Goal: Task Accomplishment & Management: Use online tool/utility

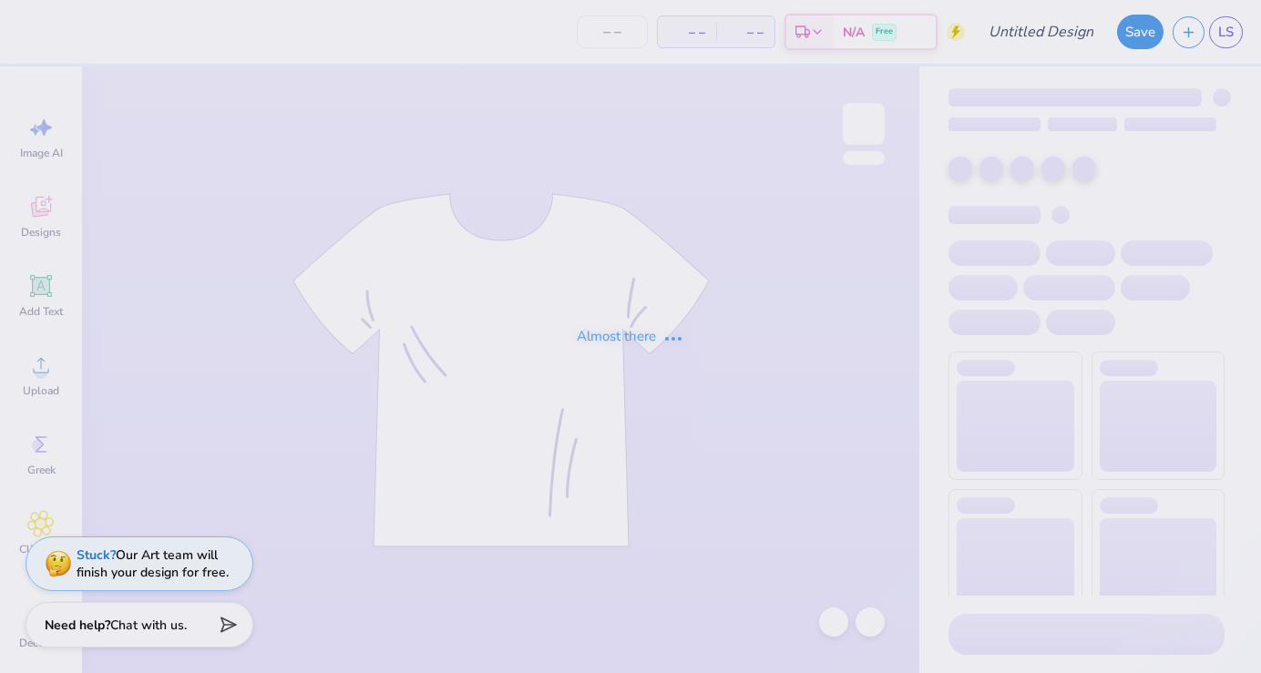
type input "Dance Fall Concert"
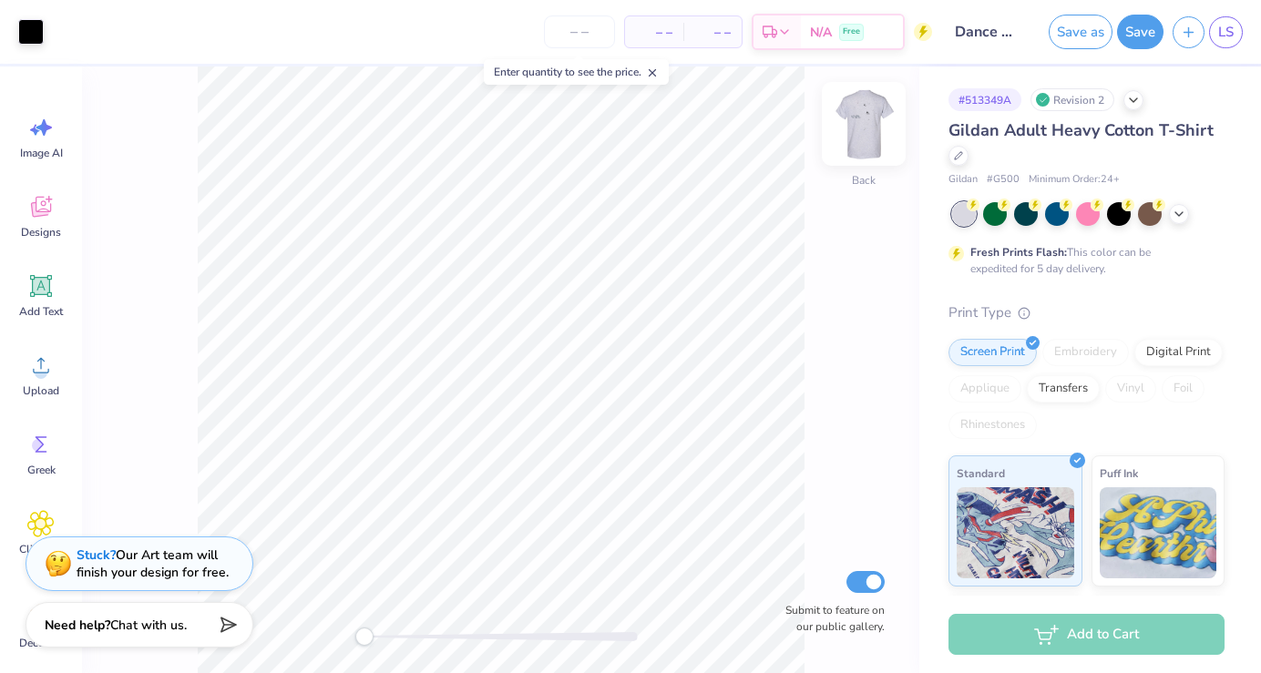
click at [851, 138] on img at bounding box center [863, 123] width 73 height 73
click at [879, 121] on img at bounding box center [863, 123] width 73 height 73
click at [1130, 38] on button "Save" at bounding box center [1140, 29] width 46 height 35
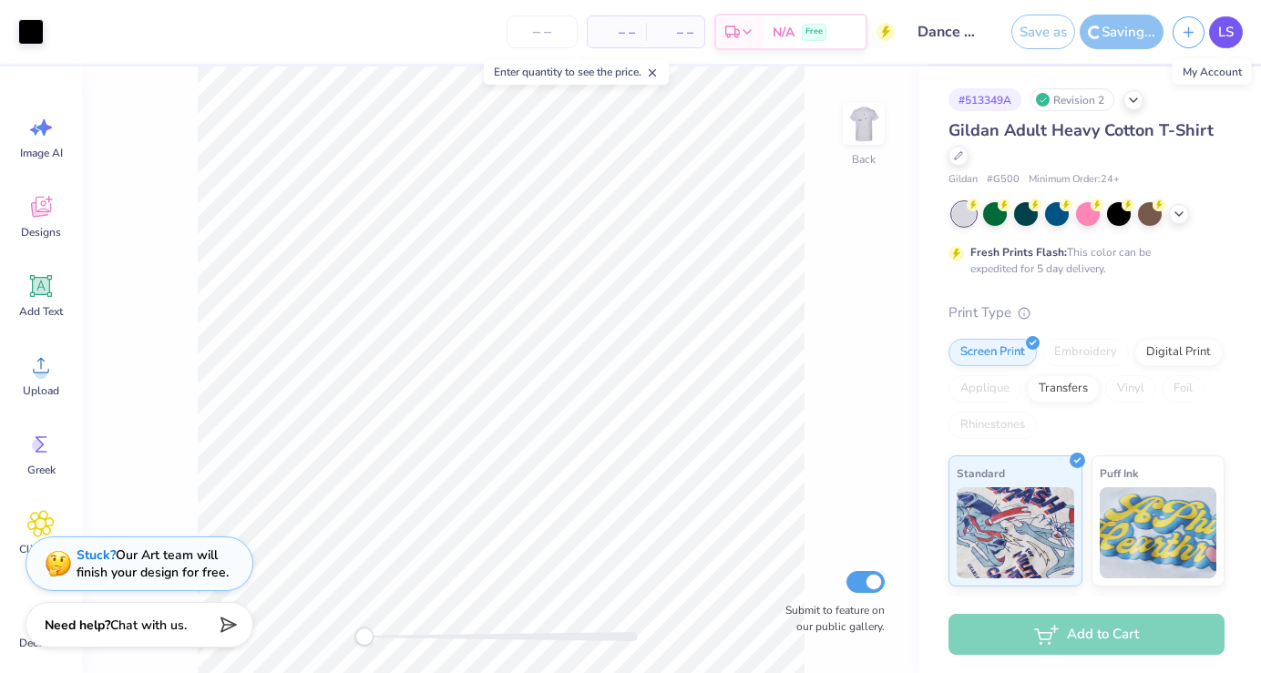
click at [1222, 36] on span "LS" at bounding box center [1225, 32] width 15 height 21
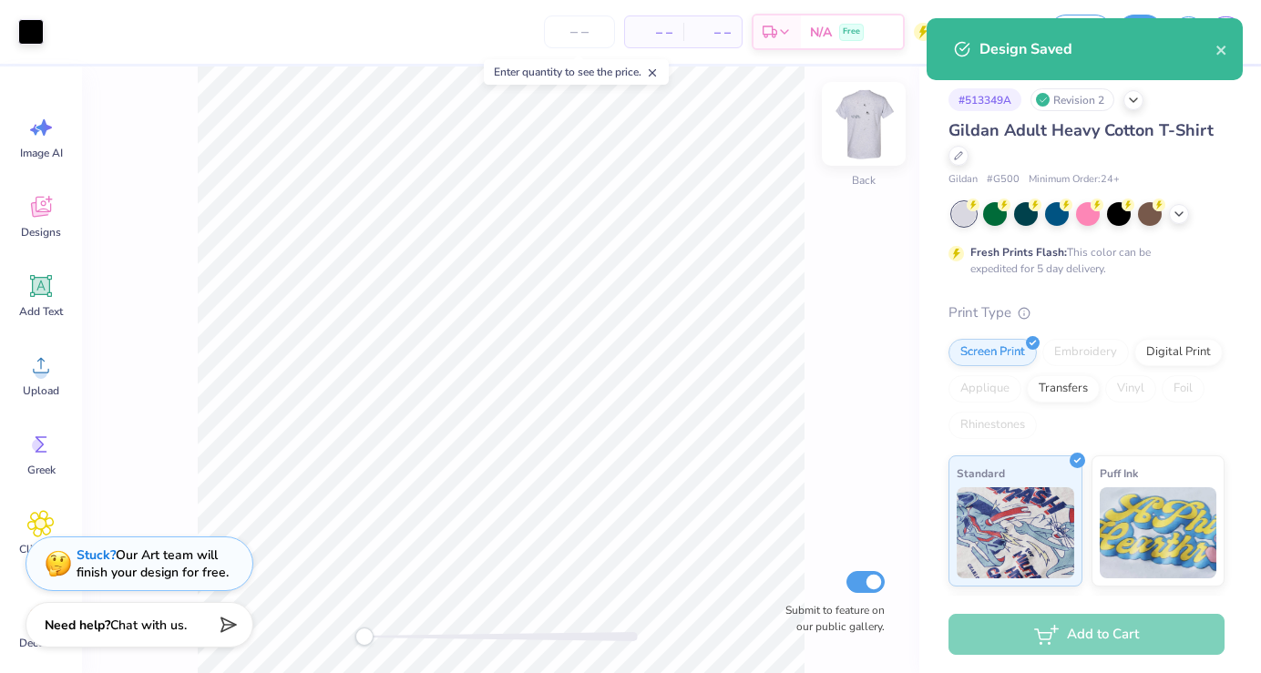
click at [871, 126] on img at bounding box center [863, 123] width 73 height 73
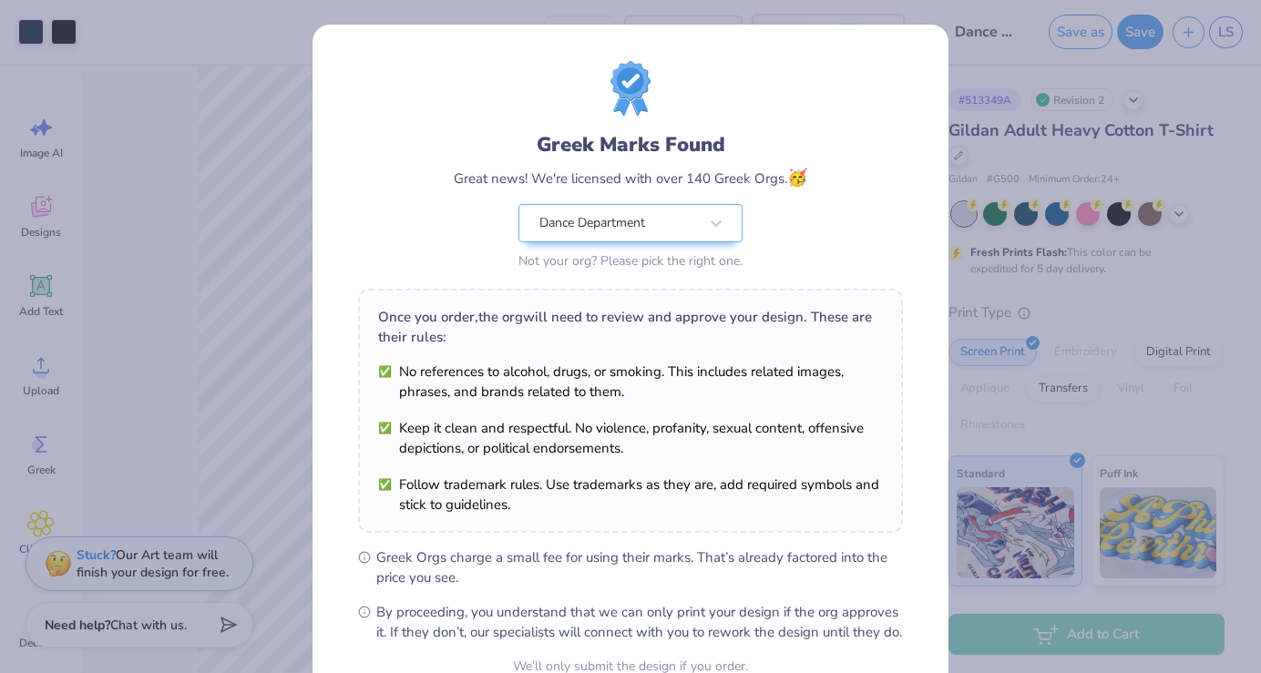
scroll to position [179, 0]
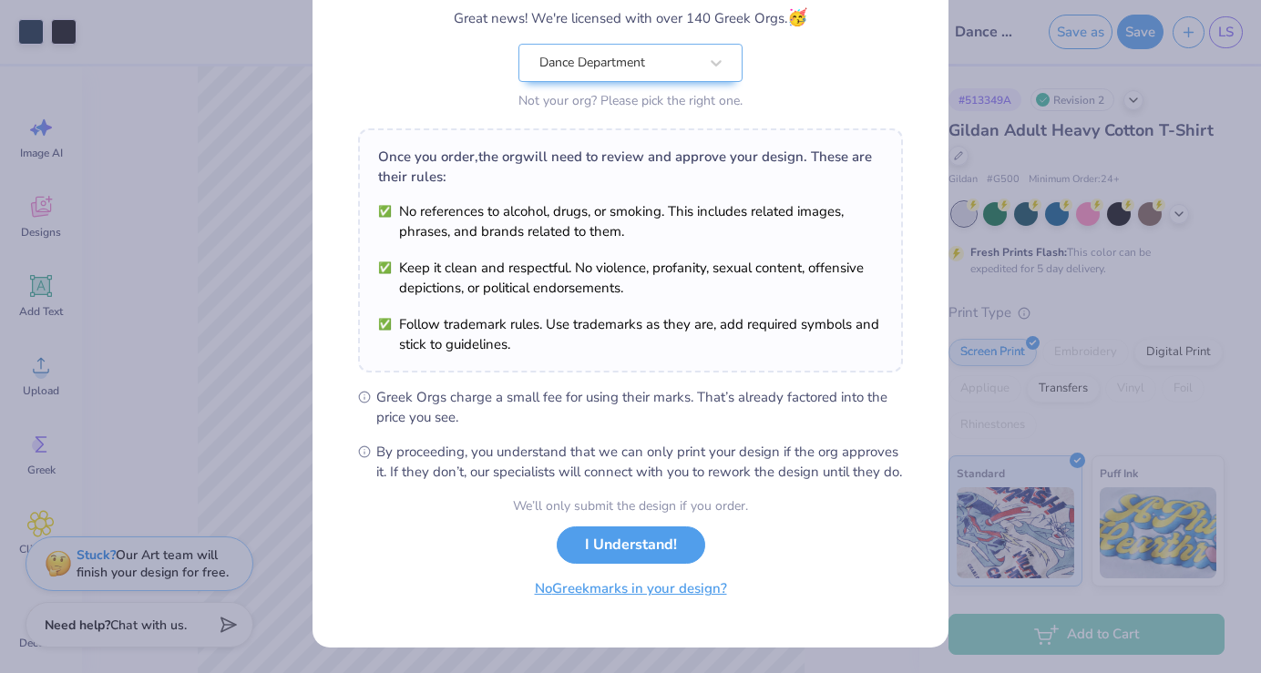
click at [628, 598] on button "No Greek marks in your design?" at bounding box center [630, 588] width 223 height 37
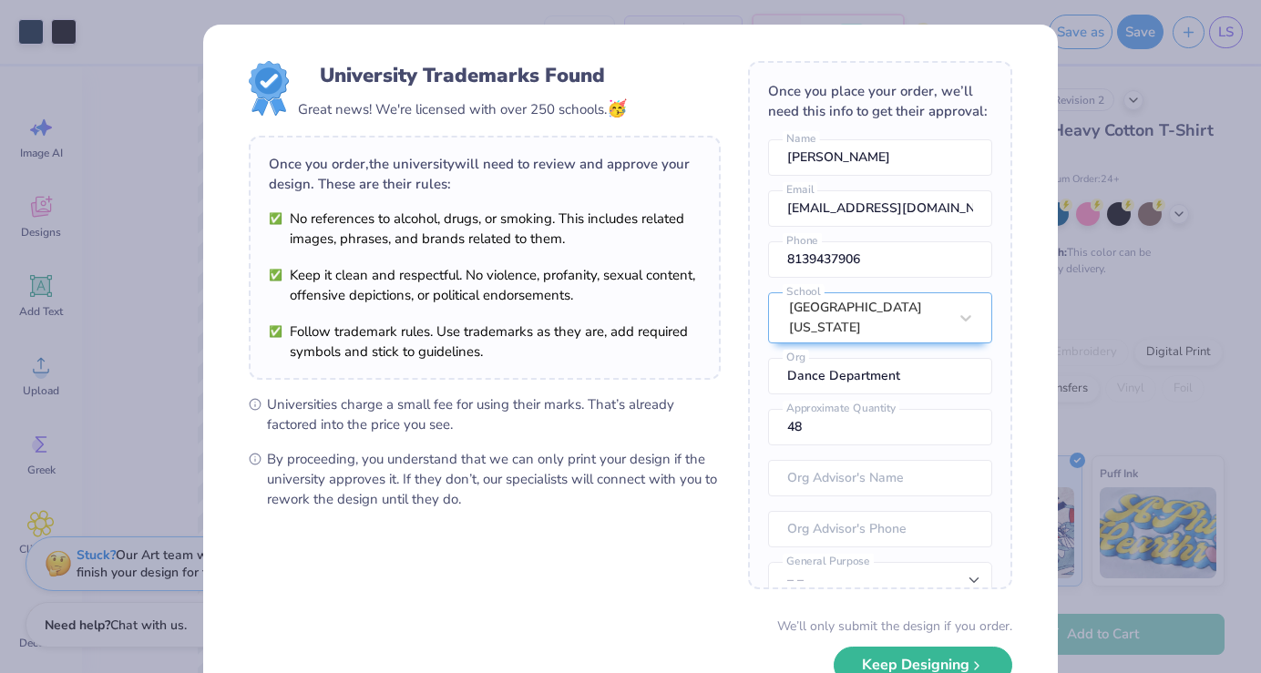
scroll to position [119, 0]
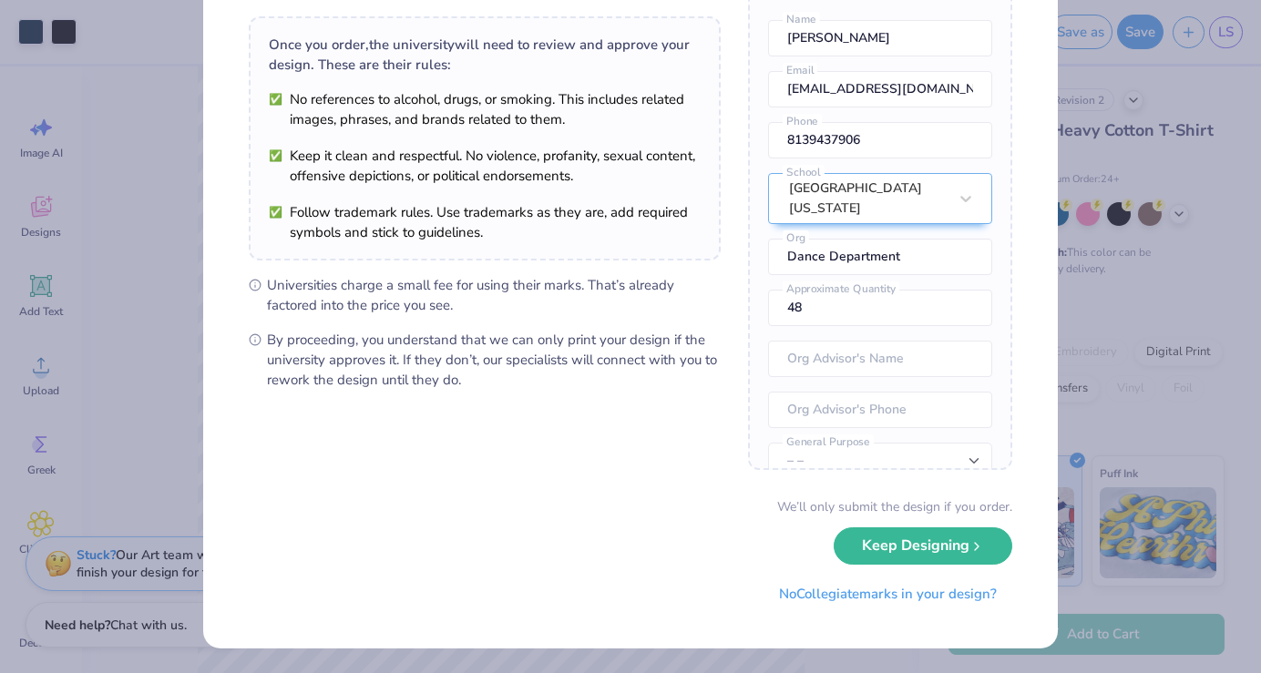
click at [906, 539] on button "Keep Designing" at bounding box center [923, 545] width 179 height 37
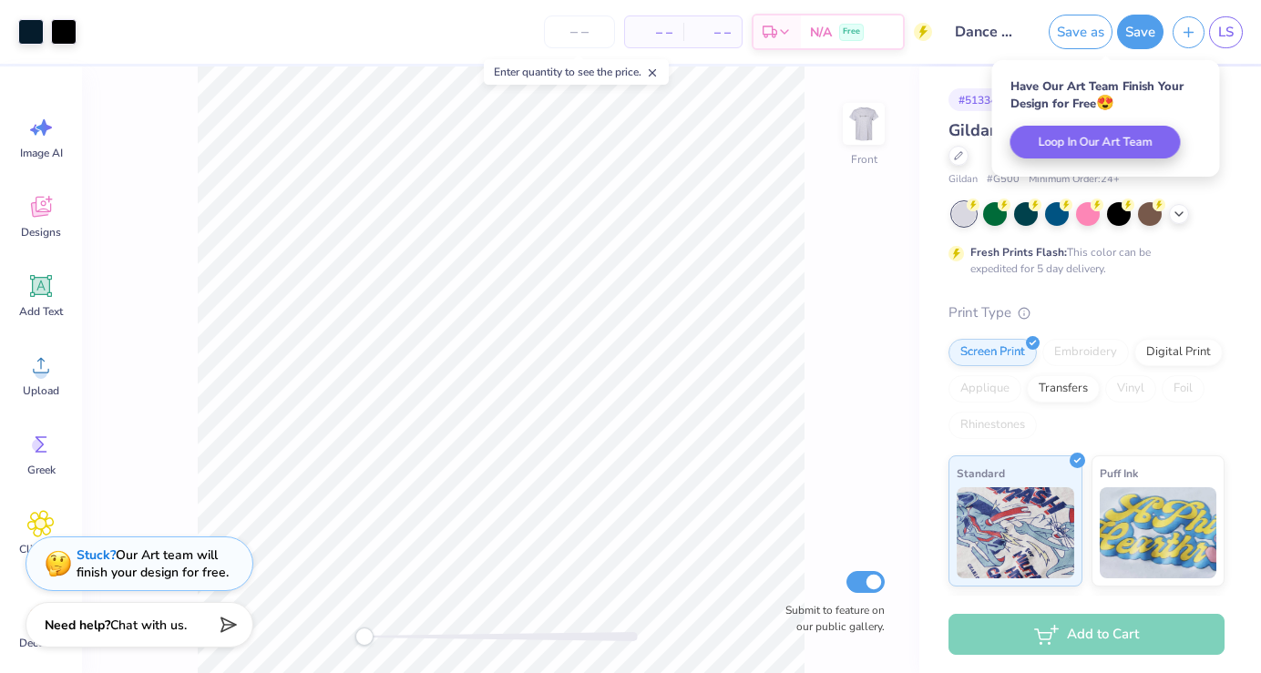
scroll to position [0, 0]
